Goal: Task Accomplishment & Management: Manage account settings

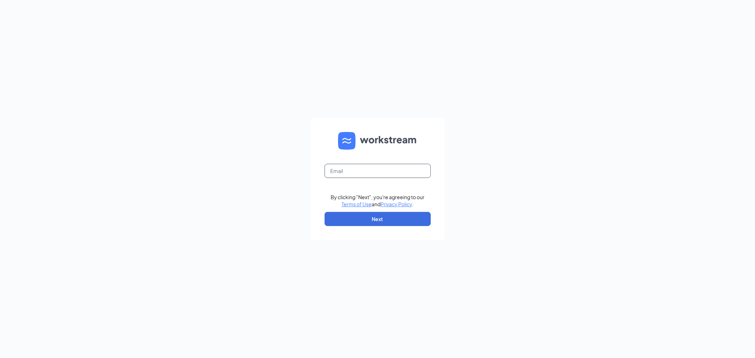
click at [400, 181] on form "By clicking "Next", you're agreeing to our Terms of Use and Privacy Policy . Ne…" at bounding box center [377, 179] width 134 height 122
click at [400, 172] on input "text" at bounding box center [378, 171] width 106 height 14
type input "gmbelleville@bleedblue.net"
click at [382, 218] on button "Next" at bounding box center [378, 219] width 106 height 14
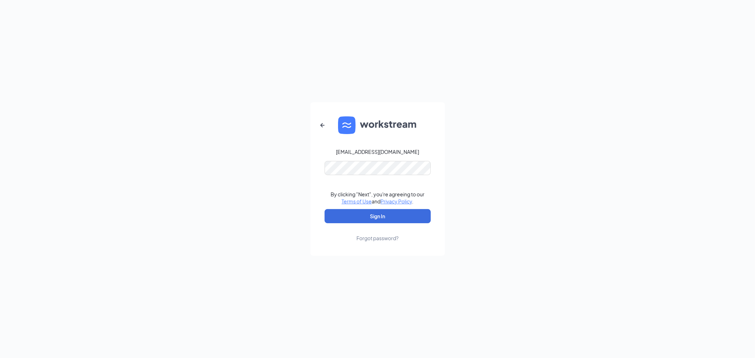
click at [369, 223] on link "Forgot password?" at bounding box center [377, 232] width 42 height 18
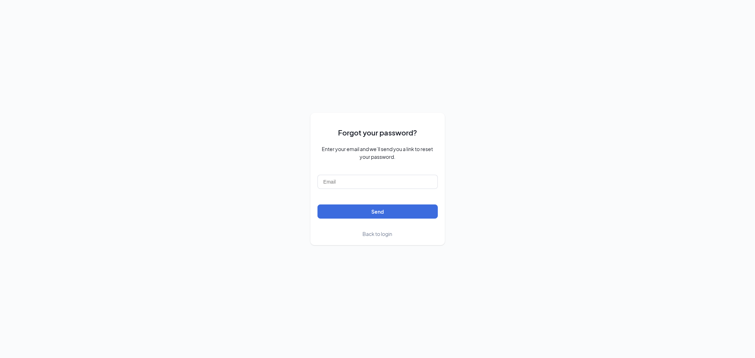
click at [380, 234] on span "Back to login" at bounding box center [378, 234] width 30 height 6
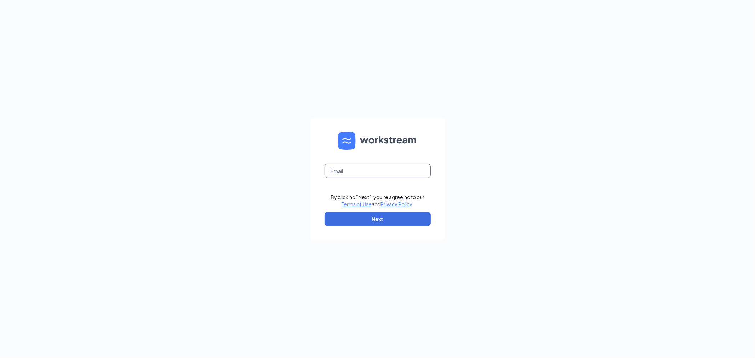
click at [351, 169] on input "text" at bounding box center [378, 171] width 106 height 14
type input "gmbelleville@bleedblue.net"
click at [389, 227] on form "gmbelleville@bleedblue.net By clicking "Next", you're agreeing to our Terms of …" at bounding box center [377, 179] width 134 height 122
click at [391, 219] on button "Next" at bounding box center [378, 219] width 106 height 14
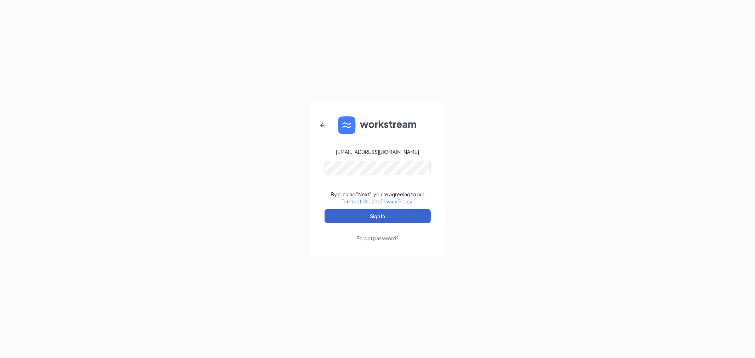
click at [365, 213] on button "Sign In" at bounding box center [378, 216] width 106 height 14
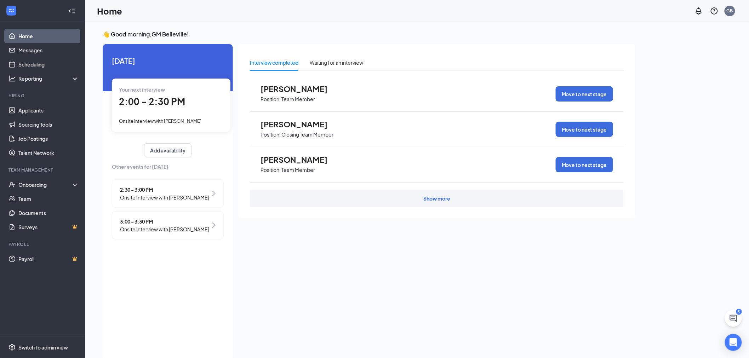
click at [182, 102] on span "2:00 - 2:30 PM" at bounding box center [152, 102] width 66 height 12
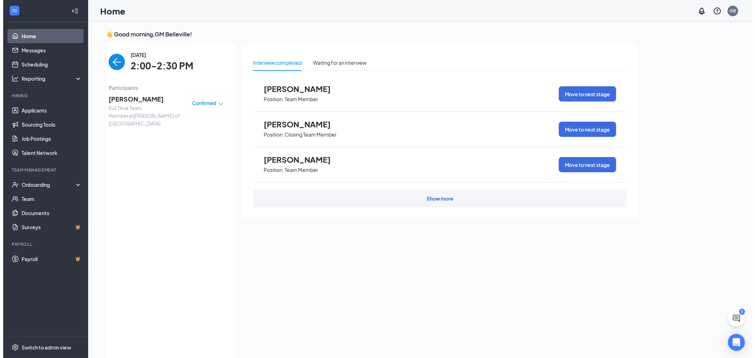
scroll to position [2, 0]
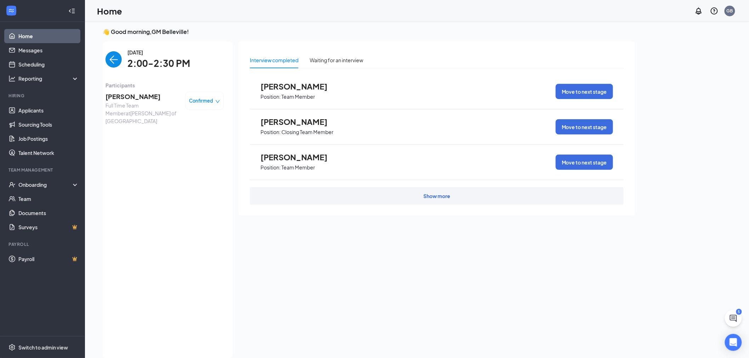
click at [146, 97] on span "[PERSON_NAME]" at bounding box center [142, 97] width 74 height 10
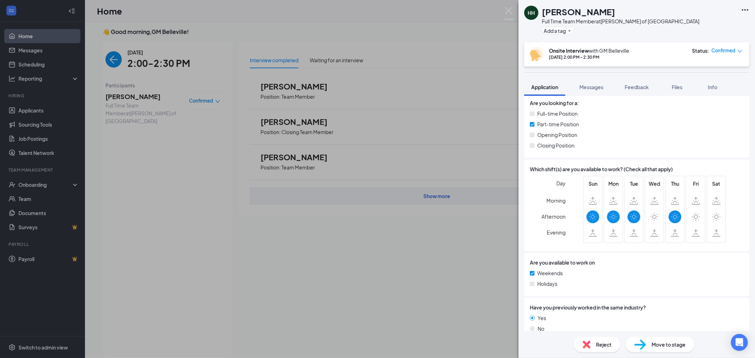
scroll to position [296, 0]
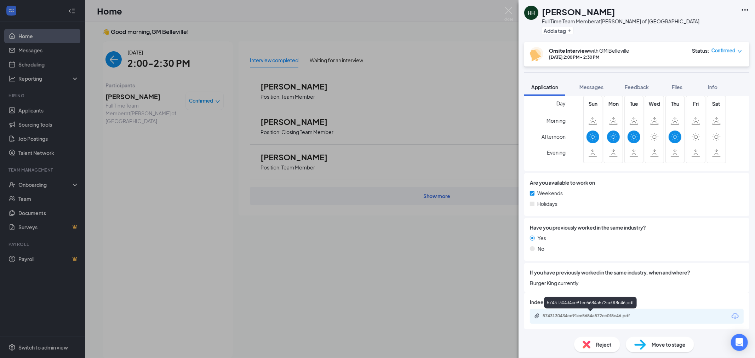
click at [557, 316] on div "5743130434ce91ee5684a572cc0f8c46.pdf" at bounding box center [592, 316] width 99 height 6
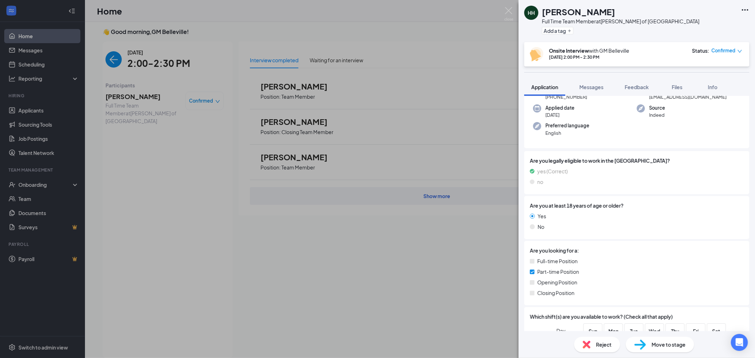
scroll to position [86, 0]
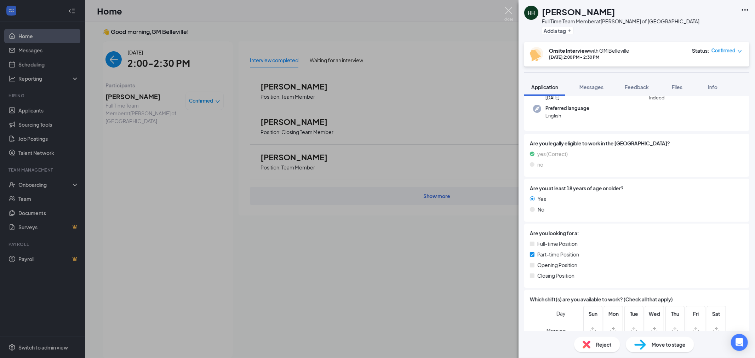
click at [508, 12] on img at bounding box center [508, 14] width 9 height 14
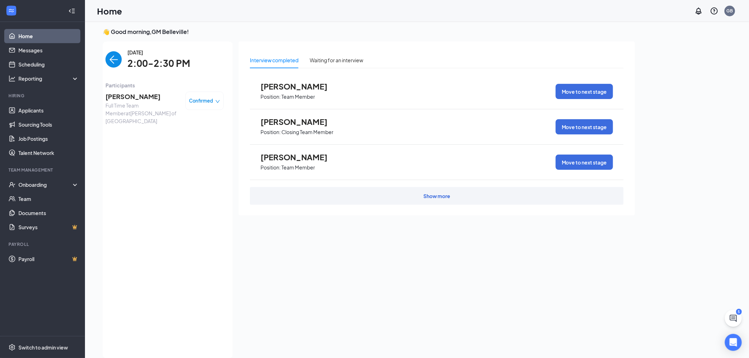
click at [298, 83] on span "[PERSON_NAME]" at bounding box center [299, 86] width 78 height 9
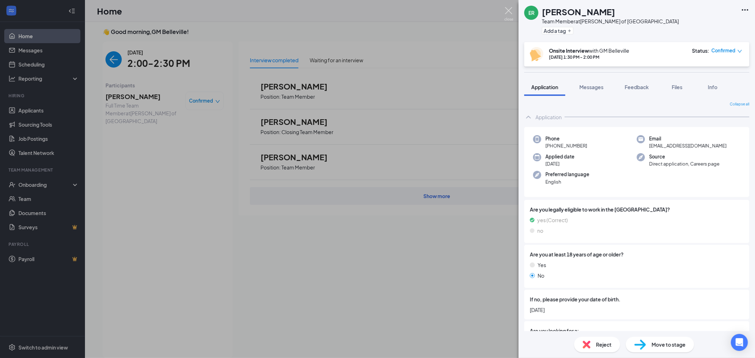
click at [511, 17] on img at bounding box center [508, 14] width 9 height 14
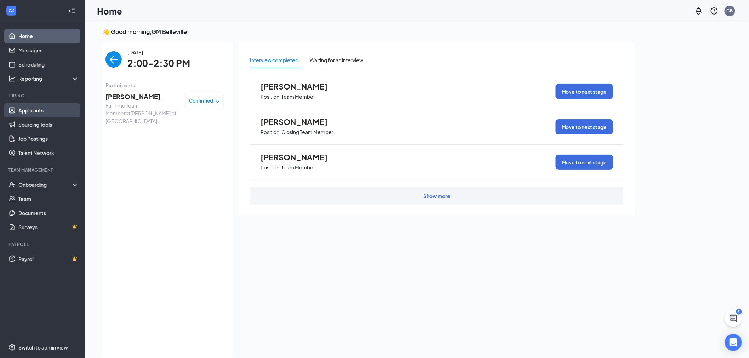
click at [52, 109] on link "Applicants" at bounding box center [48, 110] width 61 height 14
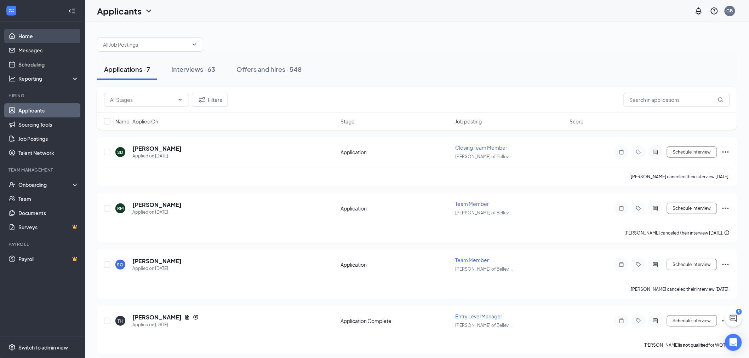
click at [39, 33] on link "Home" at bounding box center [48, 36] width 61 height 14
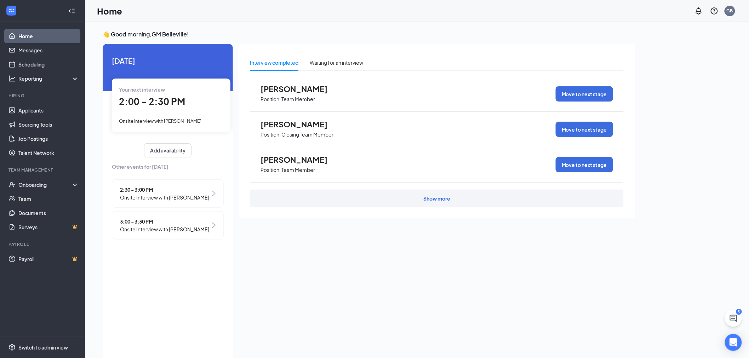
click at [148, 233] on span "Onsite Interview with [PERSON_NAME]" at bounding box center [164, 229] width 89 height 8
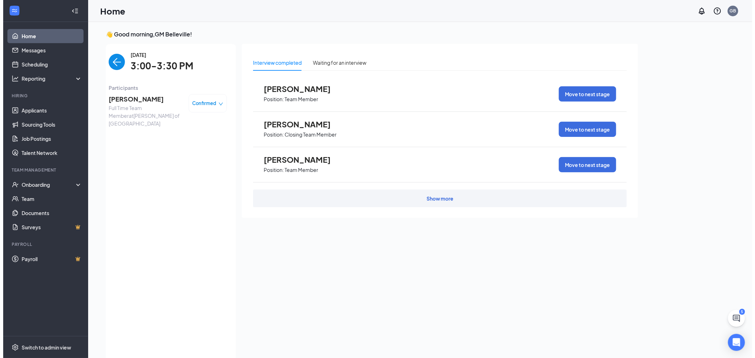
scroll to position [2, 0]
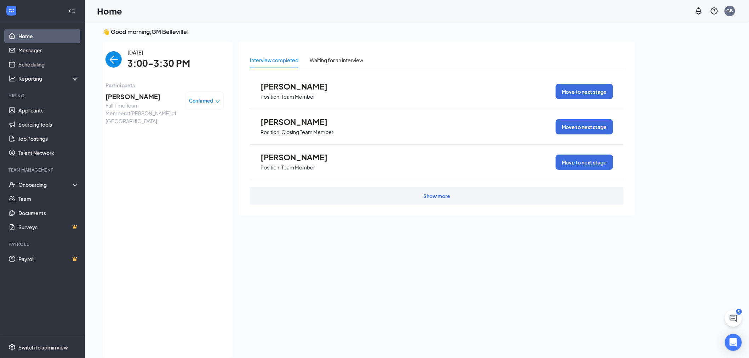
click at [112, 97] on span "[PERSON_NAME]" at bounding box center [142, 97] width 74 height 10
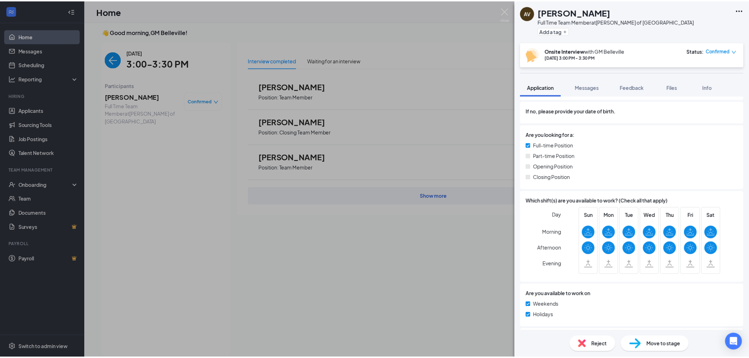
scroll to position [184, 0]
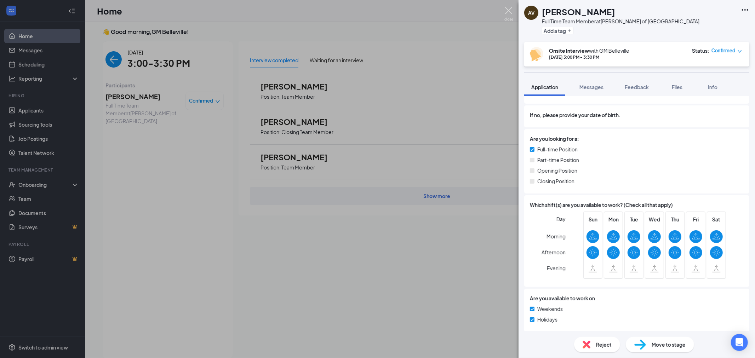
click at [504, 13] on img at bounding box center [508, 14] width 9 height 14
